Goal: Task Accomplishment & Management: Use online tool/utility

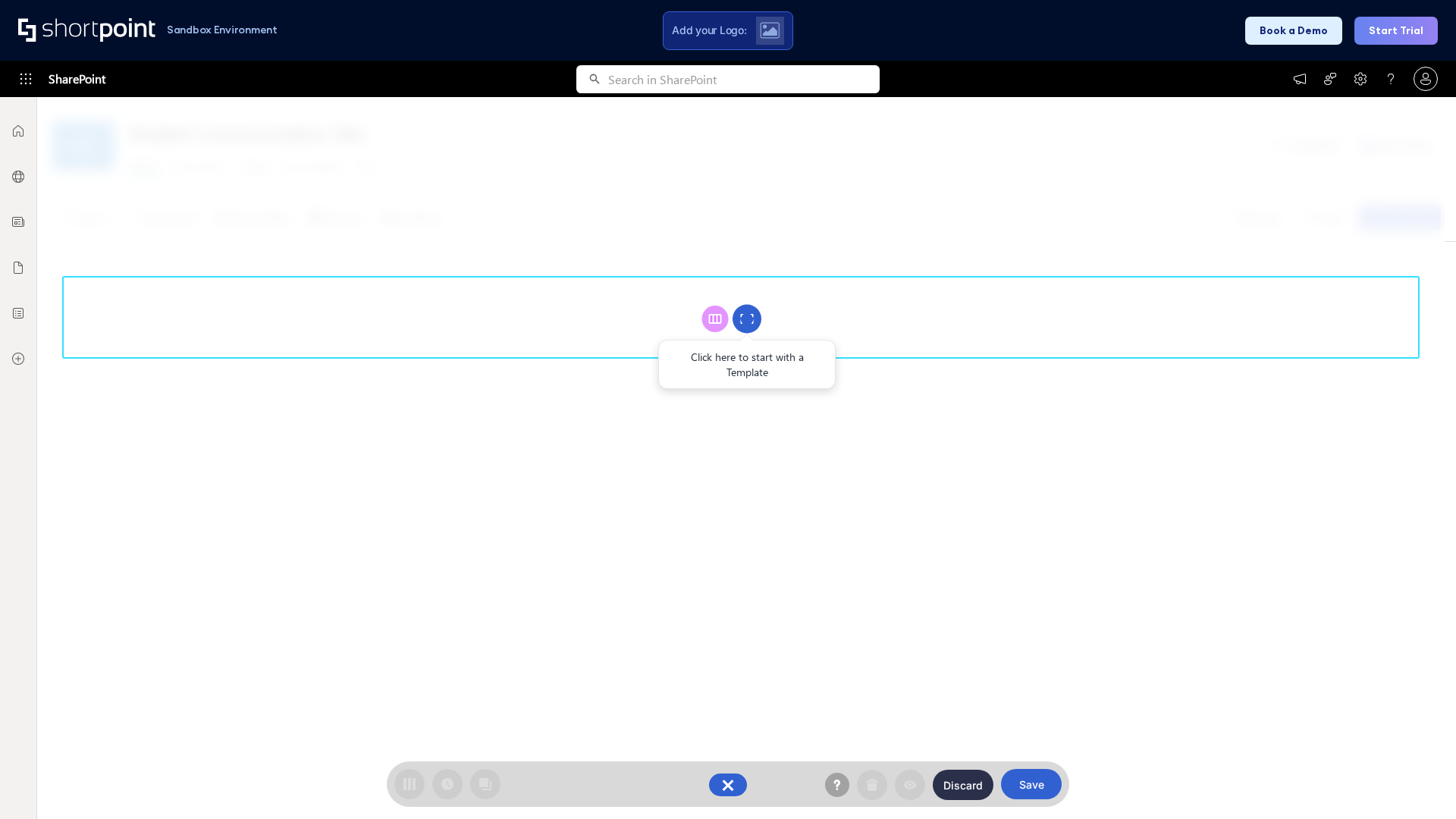
click at [747, 319] on circle at bounding box center [746, 319] width 29 height 29
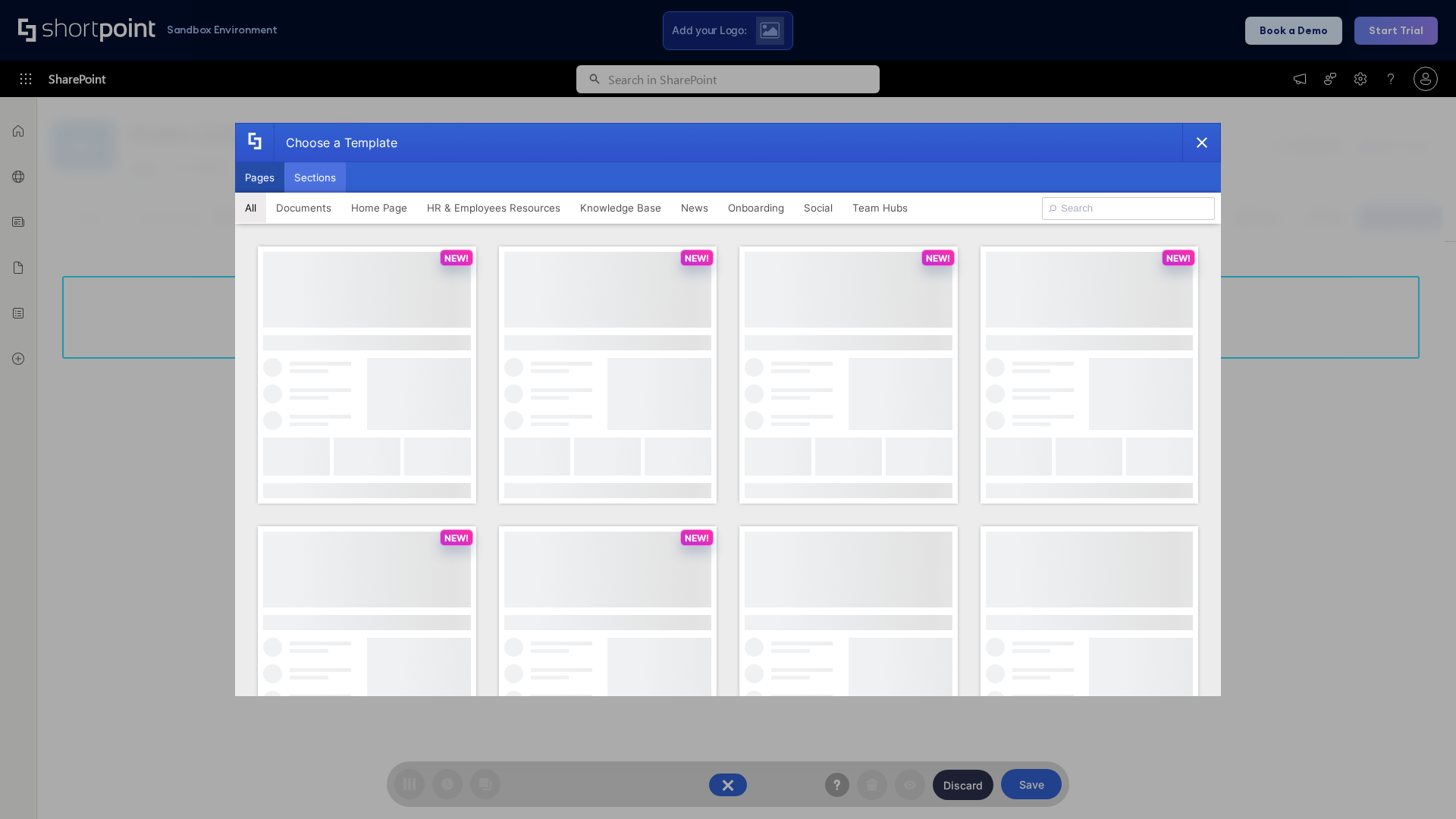
click at [315, 177] on button "Sections" at bounding box center [314, 177] width 61 height 30
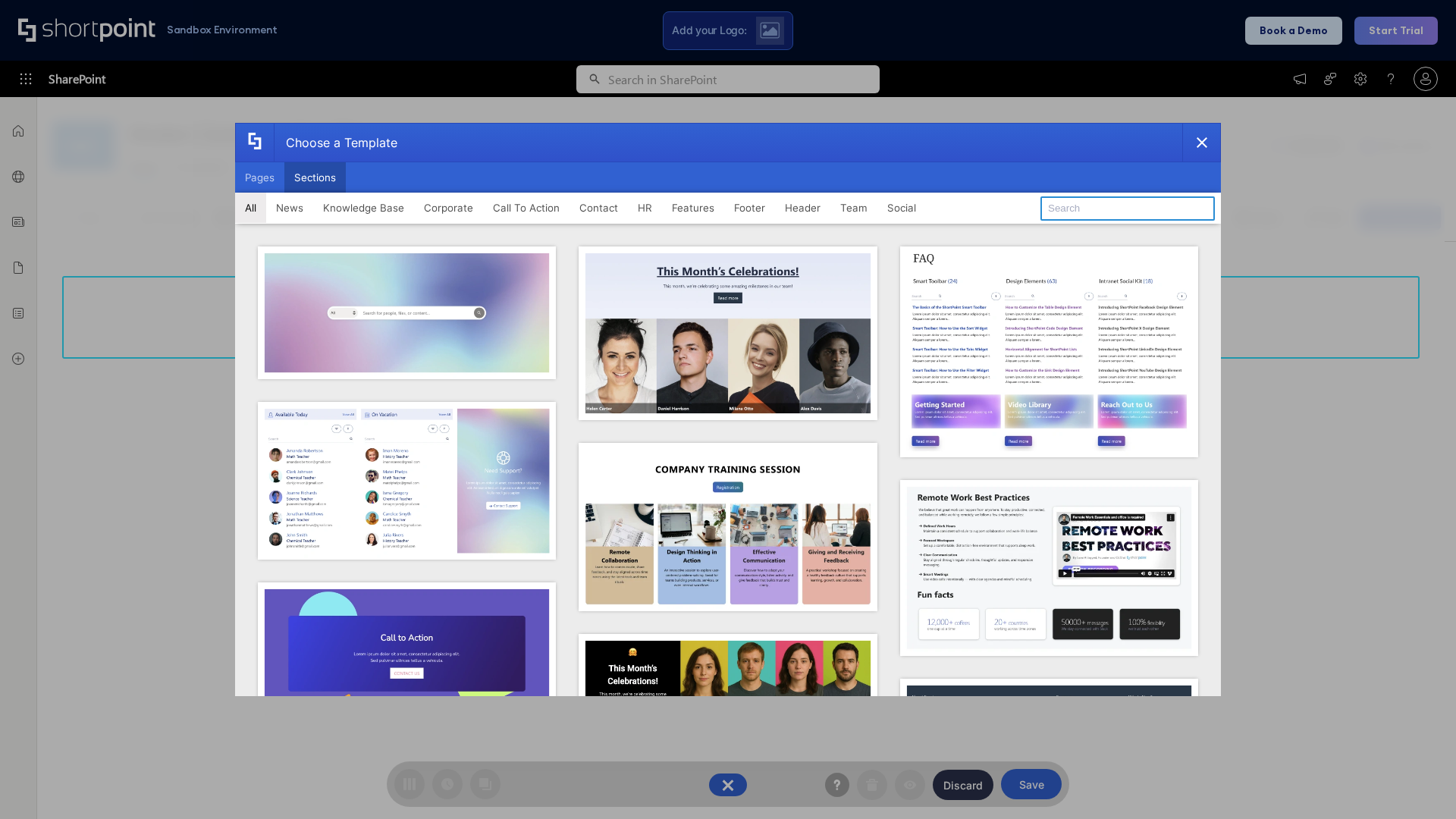
type input "Footer 3"
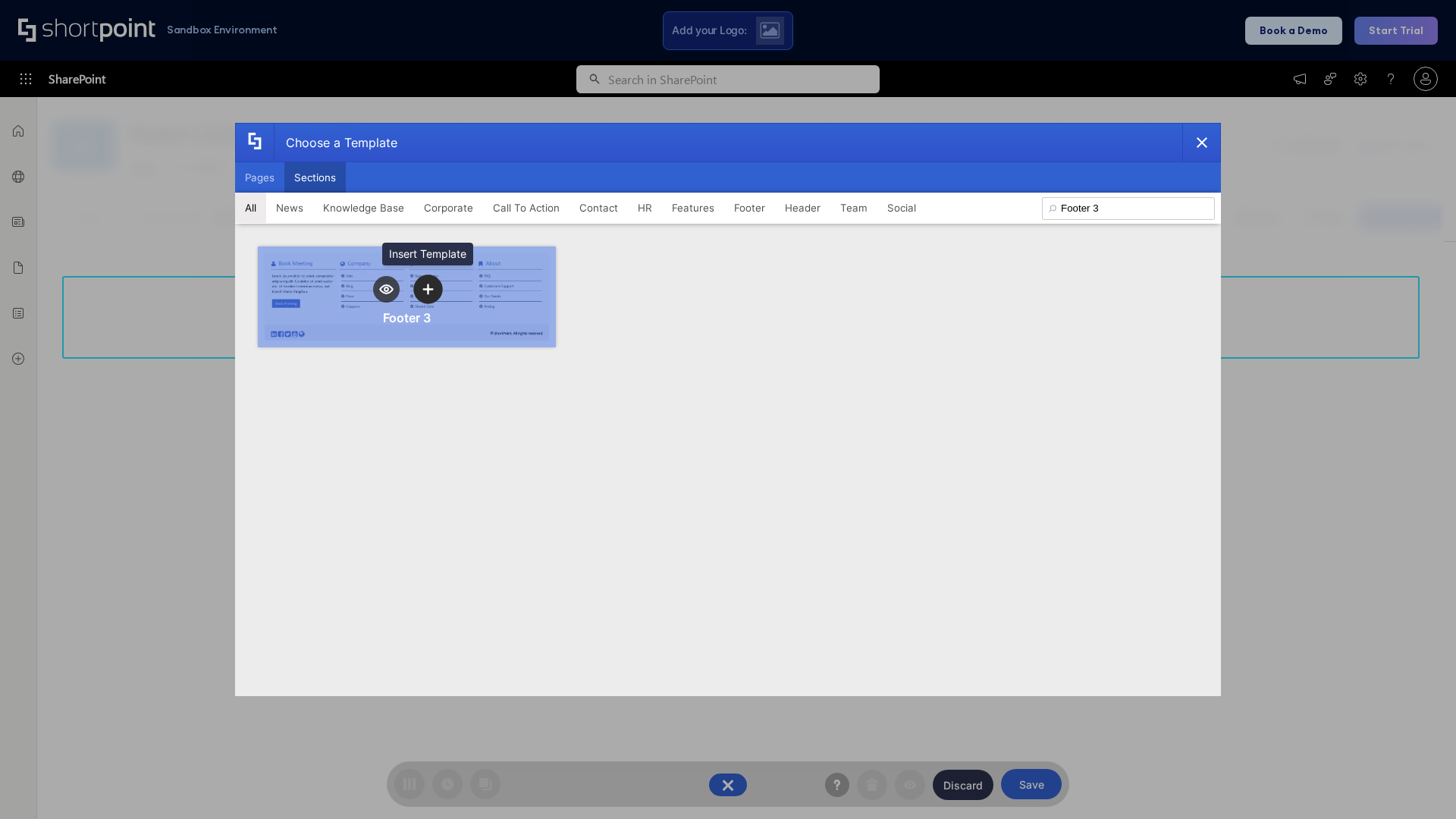
click at [427, 289] on icon "template selector" at bounding box center [427, 289] width 10 height 10
